Goal: Go to known website: Access a specific website the user already knows

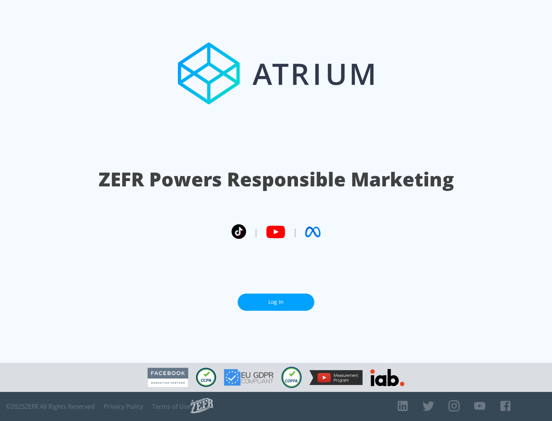
click at [276, 299] on link "Log In" at bounding box center [276, 302] width 77 height 17
